Goal: Navigation & Orientation: Find specific page/section

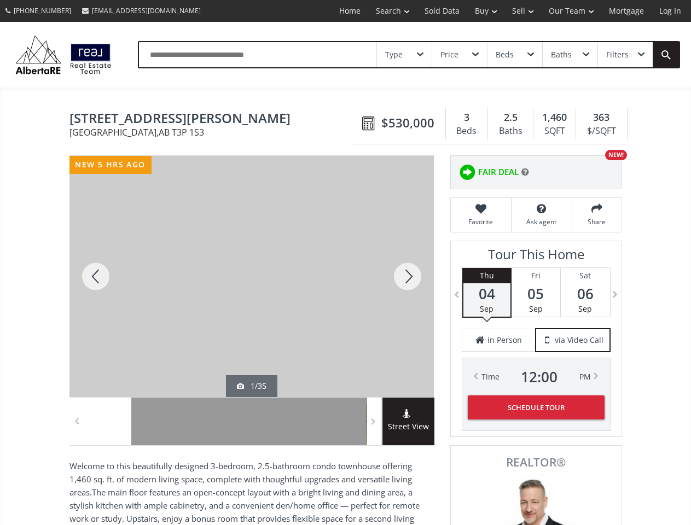
click at [385, 11] on link "Search" at bounding box center [392, 11] width 49 height 22
click at [481, 11] on link "Buy" at bounding box center [485, 11] width 37 height 22
click at [519, 11] on link "Sell" at bounding box center [523, 11] width 37 height 22
click at [570, 11] on link "Our Team" at bounding box center [571, 11] width 60 height 22
click at [670, 11] on link "Log In" at bounding box center [670, 11] width 37 height 22
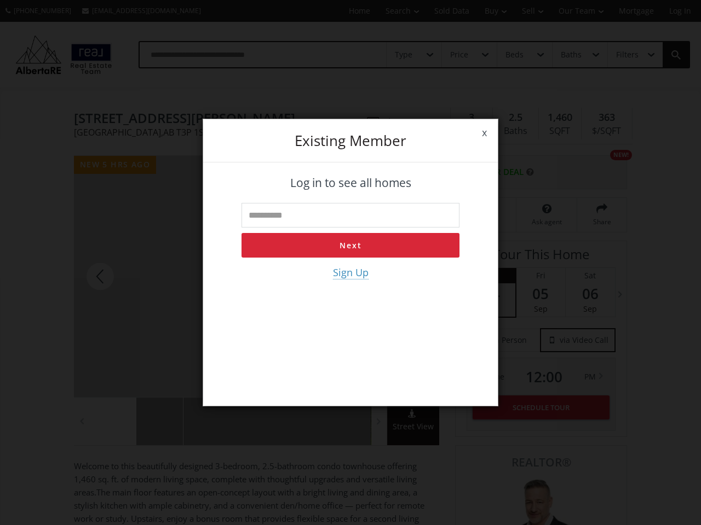
click at [404, 55] on div "x Existing member Log in to see all homes Next Sign Up" at bounding box center [350, 262] width 701 height 525
click at [459, 55] on div "x Existing member Log in to see all homes Next Sign Up" at bounding box center [350, 262] width 701 height 525
click at [514, 55] on div "x Existing member Log in to see all homes Next Sign Up" at bounding box center [350, 262] width 701 height 525
click at [570, 55] on div "x Existing member Log in to see all homes Next Sign Up" at bounding box center [350, 262] width 701 height 525
click at [625, 55] on div "x Existing member Log in to see all homes Next Sign Up" at bounding box center [350, 262] width 701 height 525
